Goal: Information Seeking & Learning: Learn about a topic

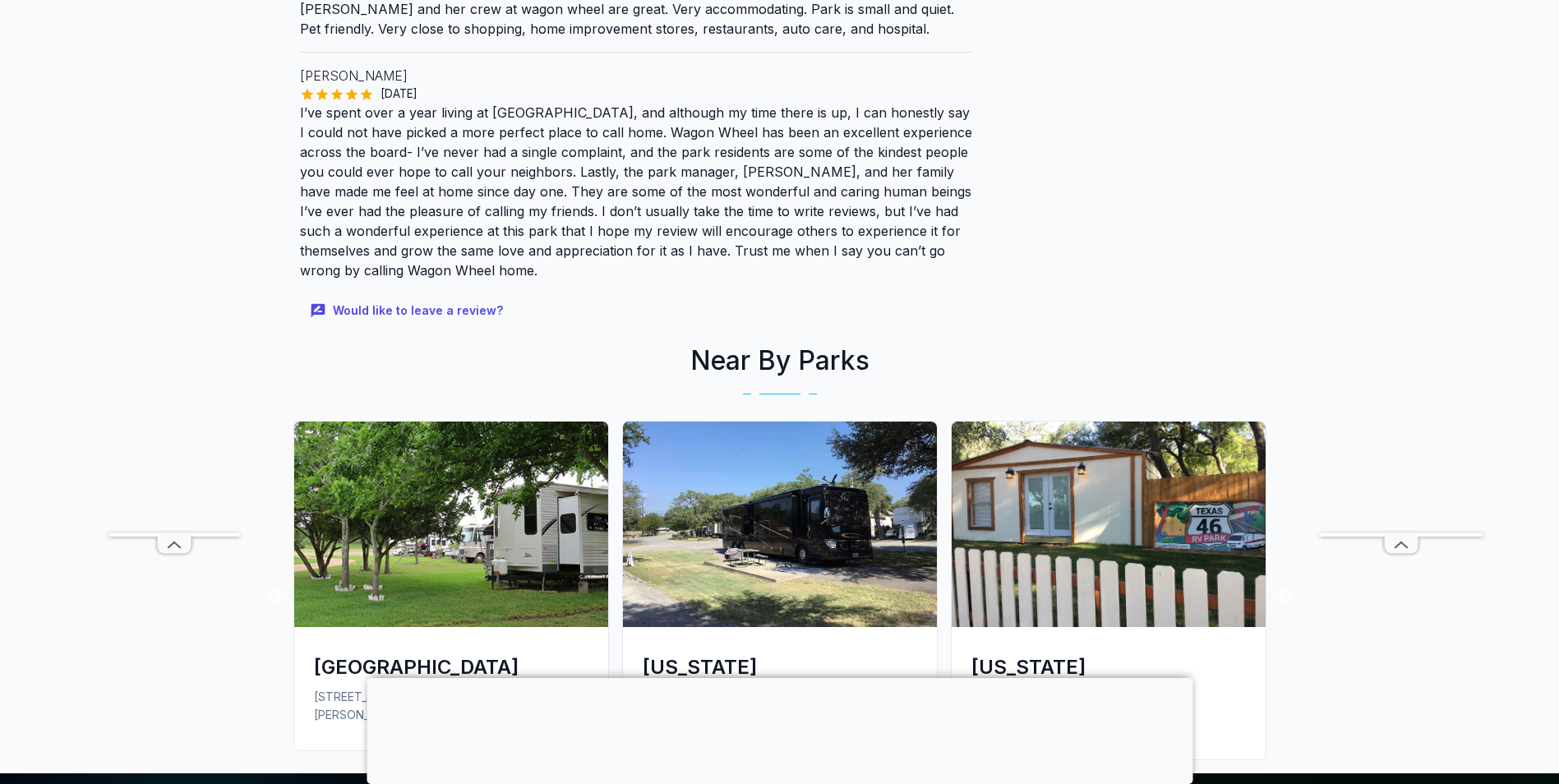
scroll to position [1397, 0]
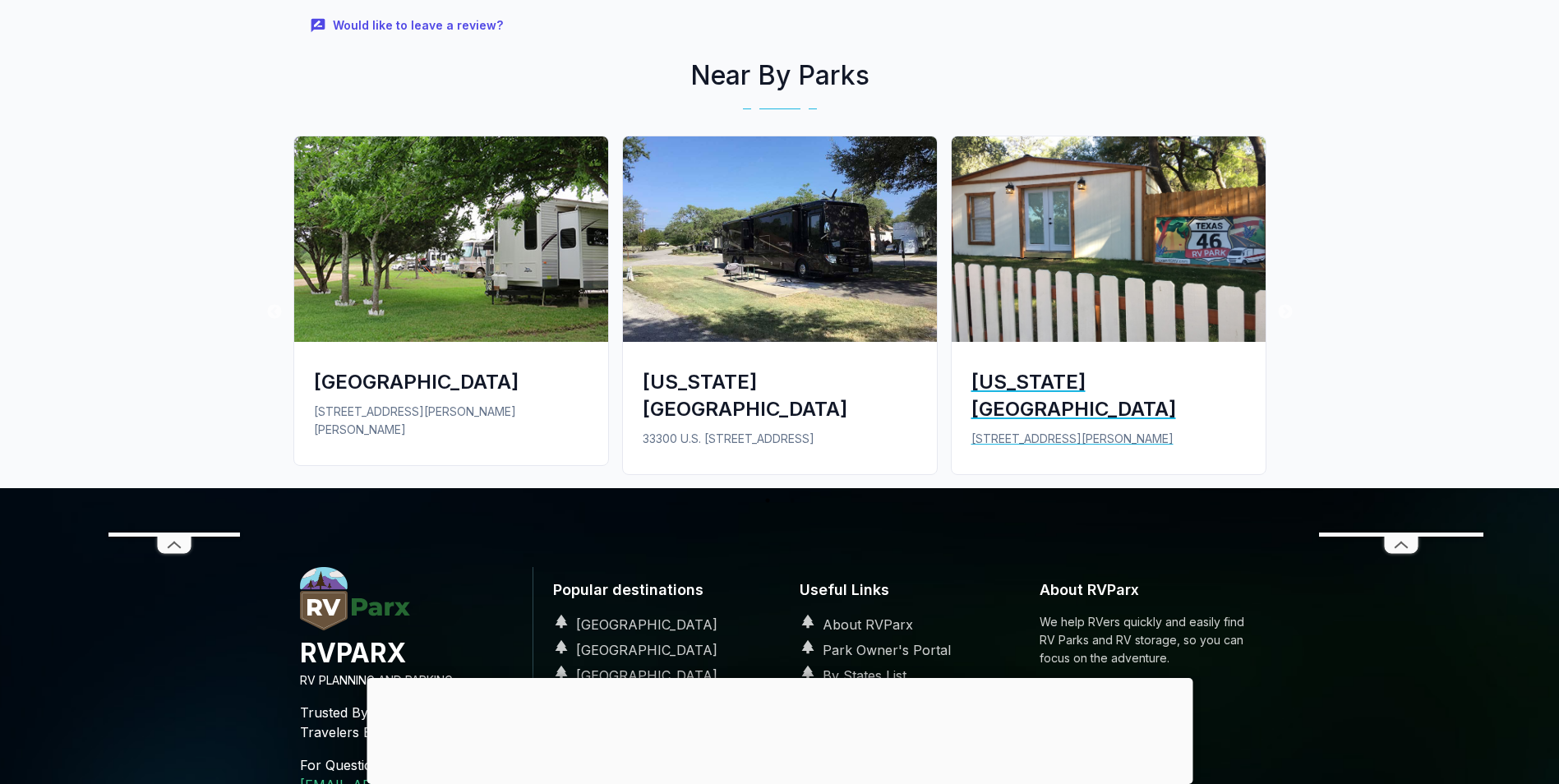
click at [1030, 369] on div "[US_STATE][GEOGRAPHIC_DATA]" at bounding box center [1109, 396] width 274 height 54
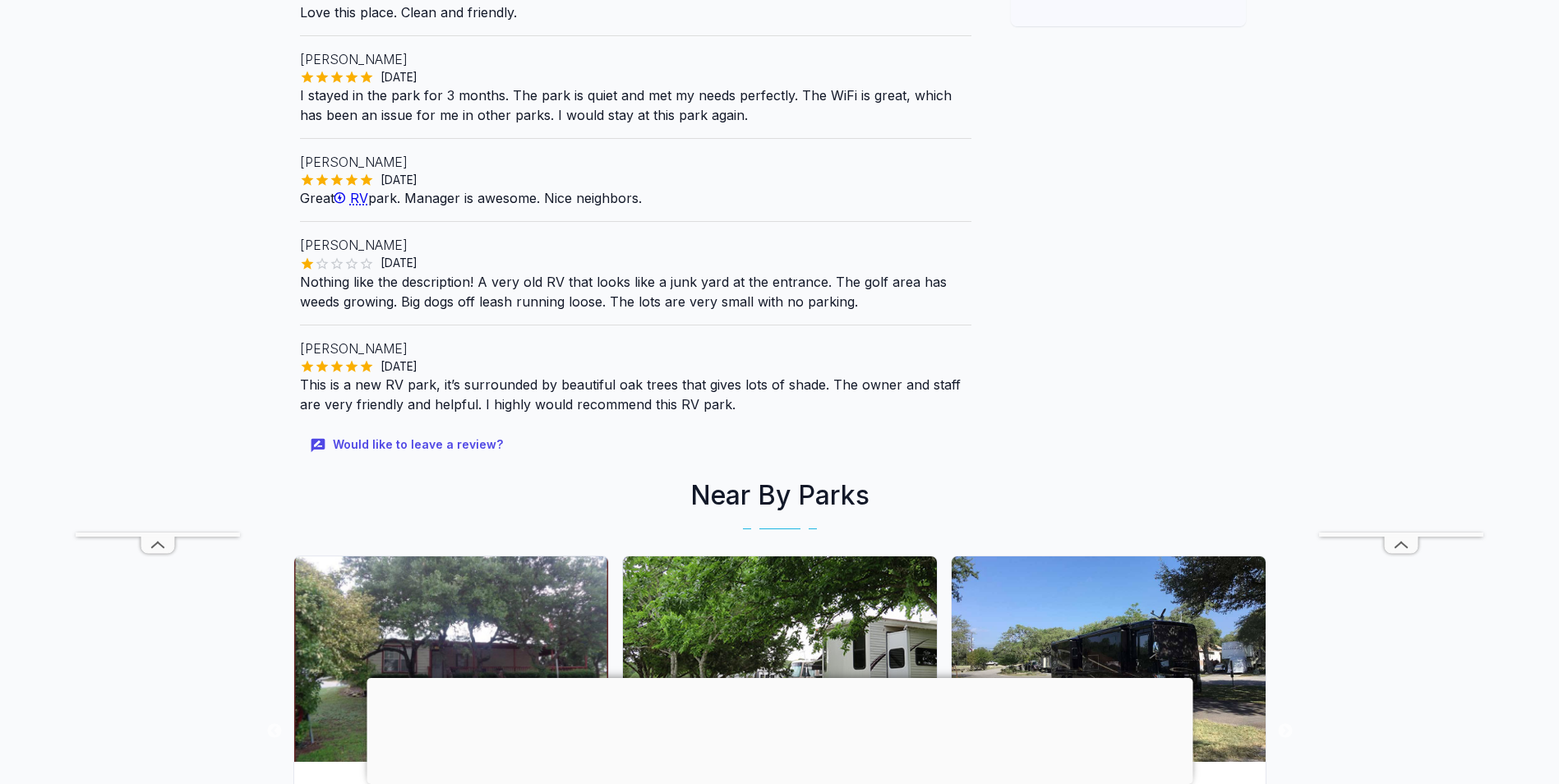
scroll to position [329, 0]
